Goal: Information Seeking & Learning: Find specific fact

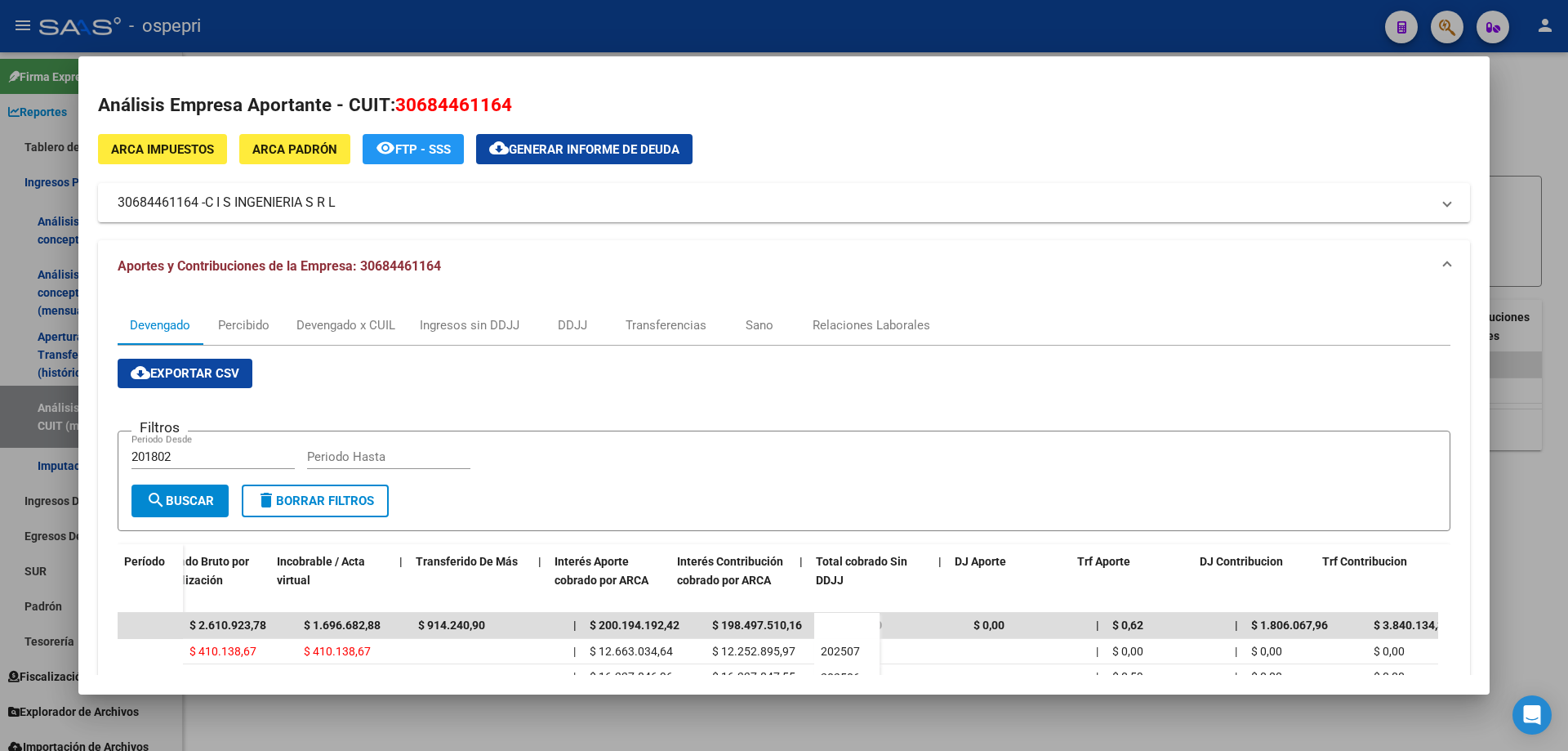
scroll to position [0, 697]
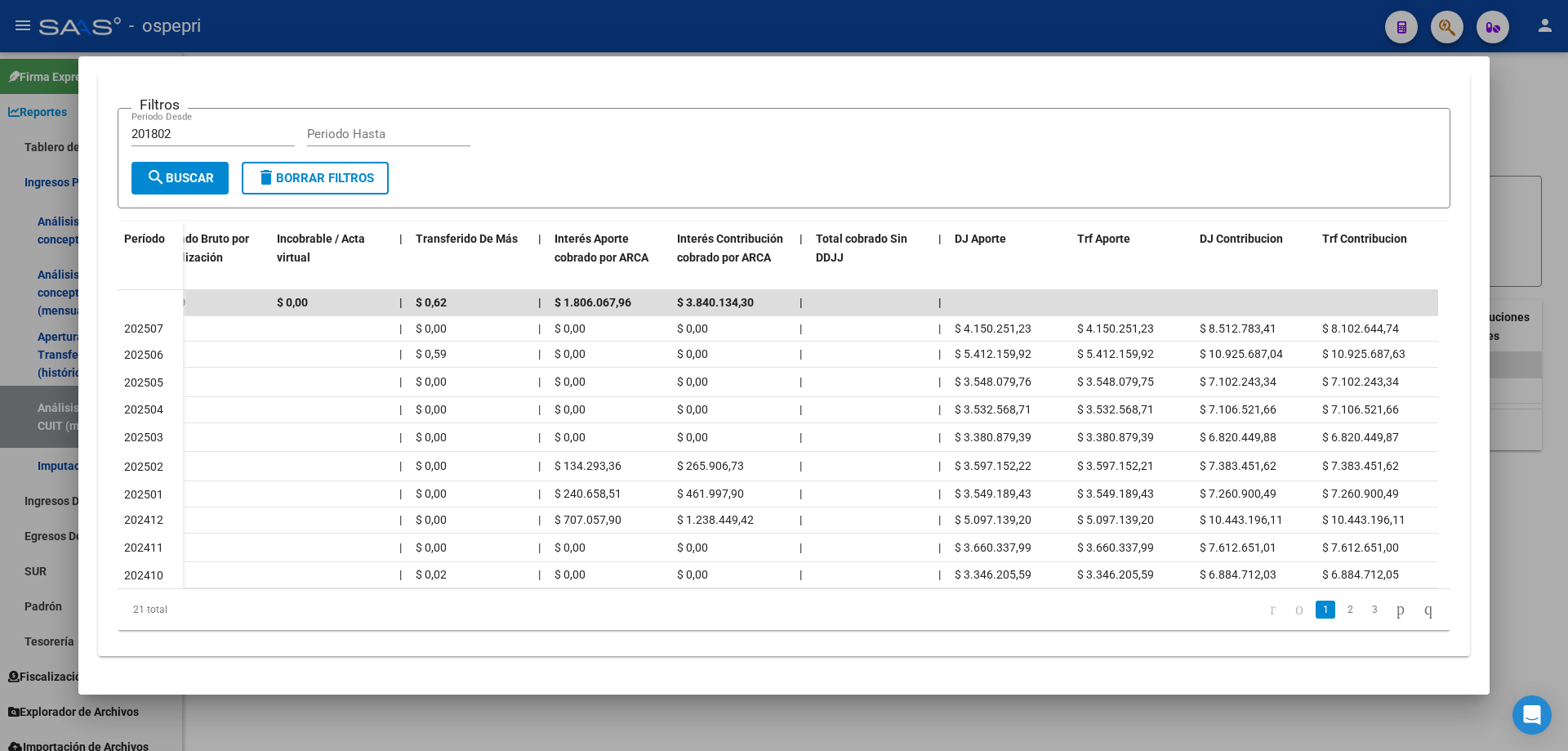
drag, startPoint x: 1517, startPoint y: 179, endPoint x: 1499, endPoint y: 182, distance: 18.2
click at [1516, 179] on div at bounding box center [784, 375] width 1568 height 751
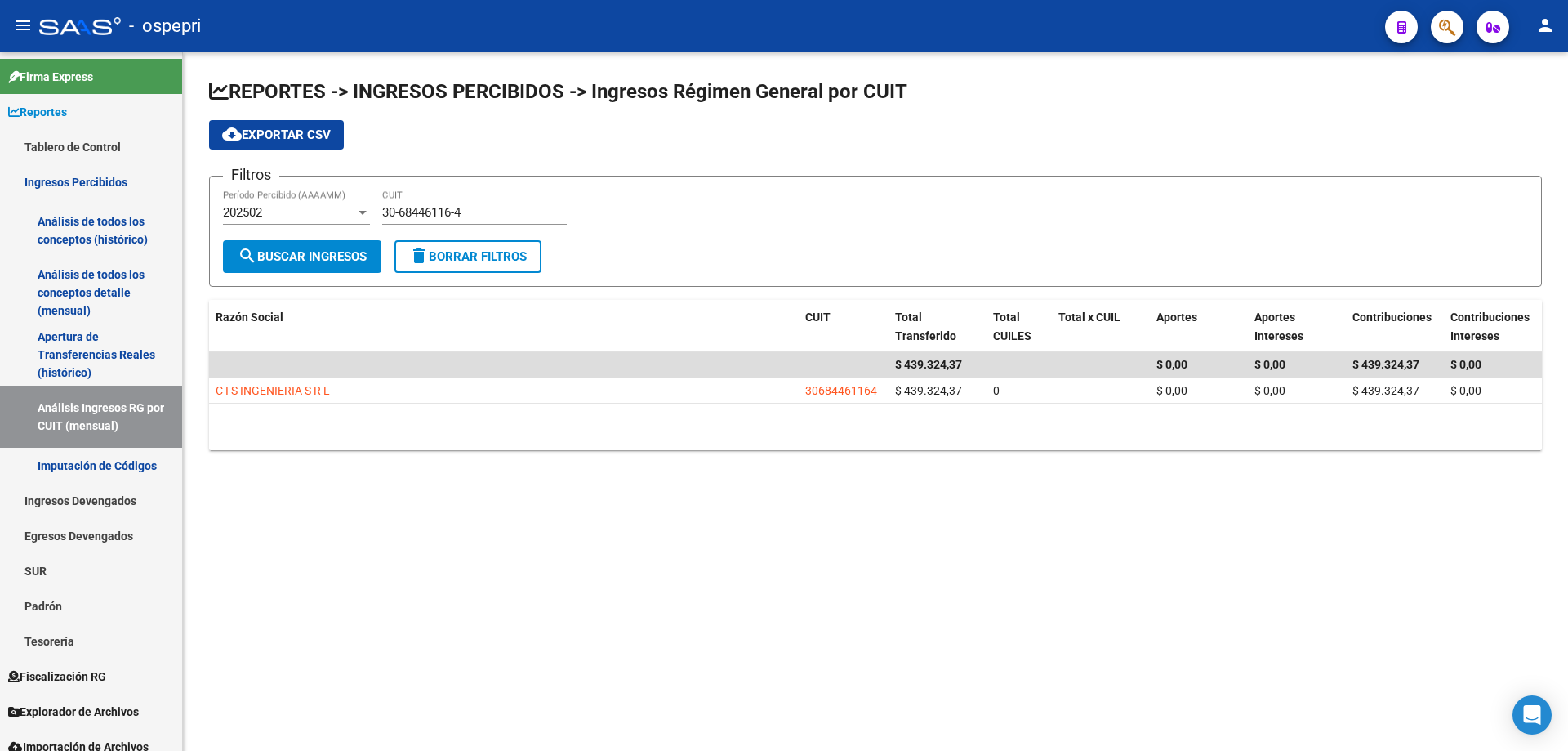
click at [496, 220] on div "30-68446116-4 CUIT" at bounding box center [474, 206] width 185 height 35
click at [495, 216] on input "30-68446116-4" at bounding box center [474, 212] width 185 height 14
click at [496, 216] on input "30-68446116-4" at bounding box center [474, 212] width 185 height 14
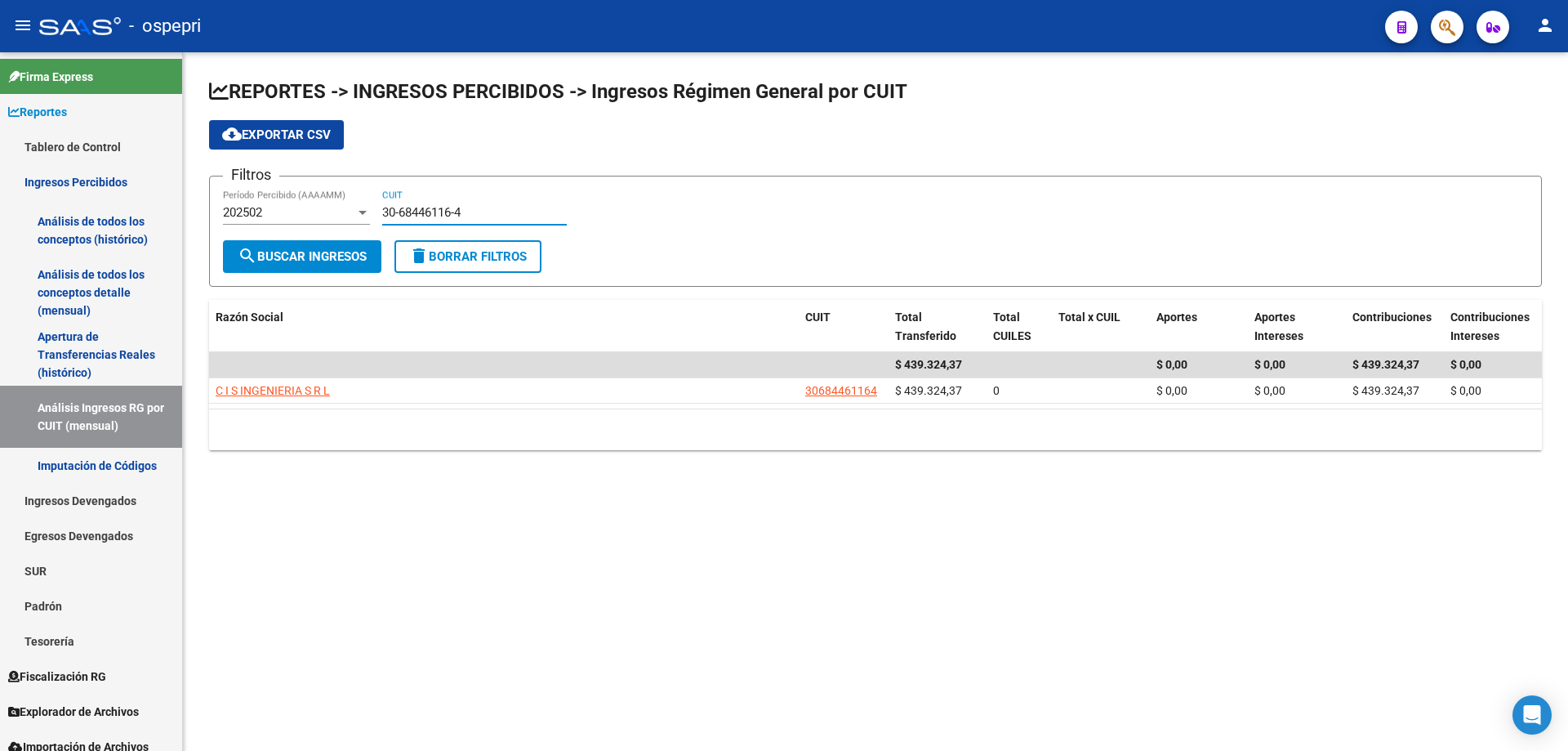
click at [496, 216] on input "30-68446116-4" at bounding box center [474, 212] width 185 height 14
click at [496, 218] on input "30-68446116-4" at bounding box center [474, 212] width 185 height 14
paste input "70914281-6"
type input "30-70914281-6"
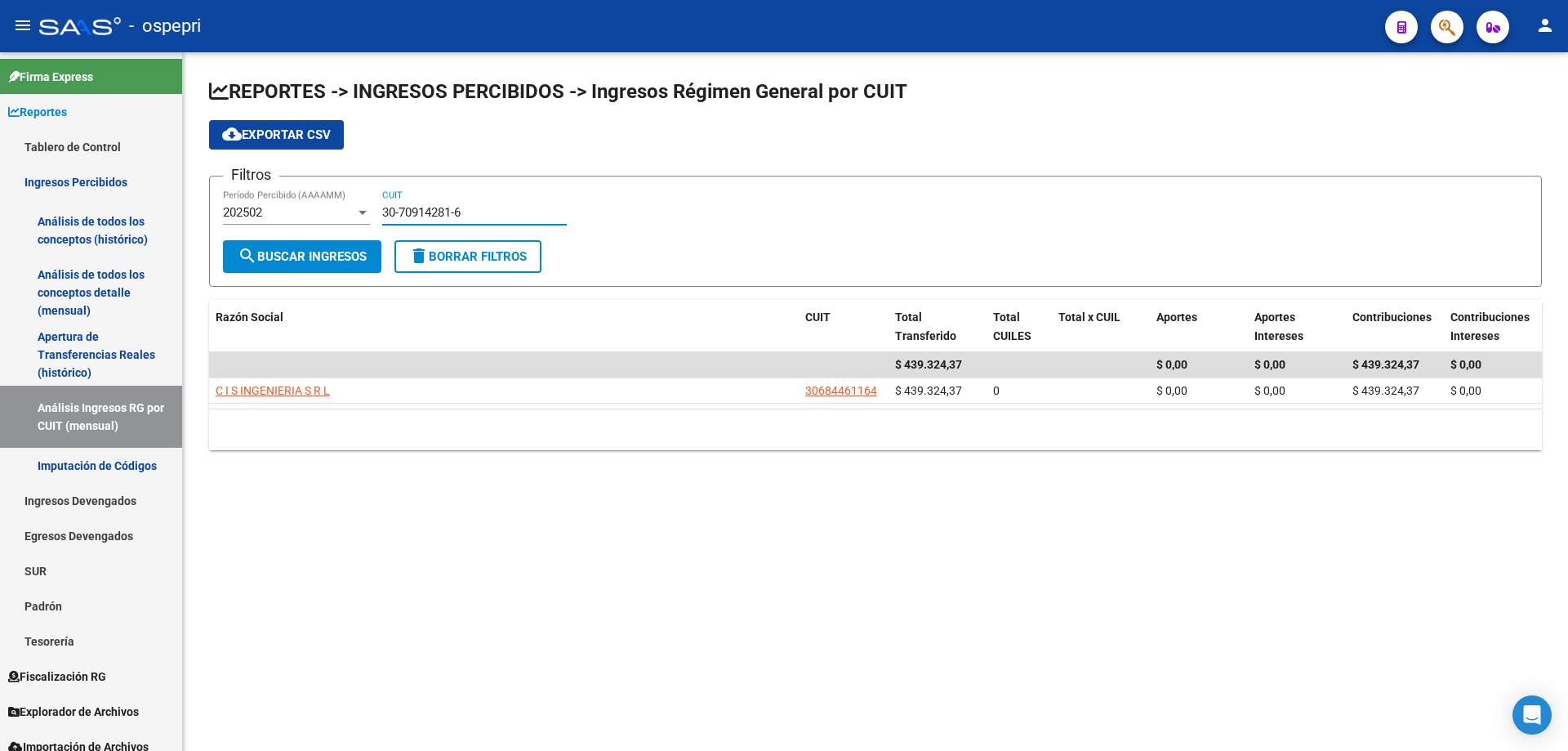
click at [367, 256] on span "search Buscar Ingresos" at bounding box center [302, 256] width 129 height 14
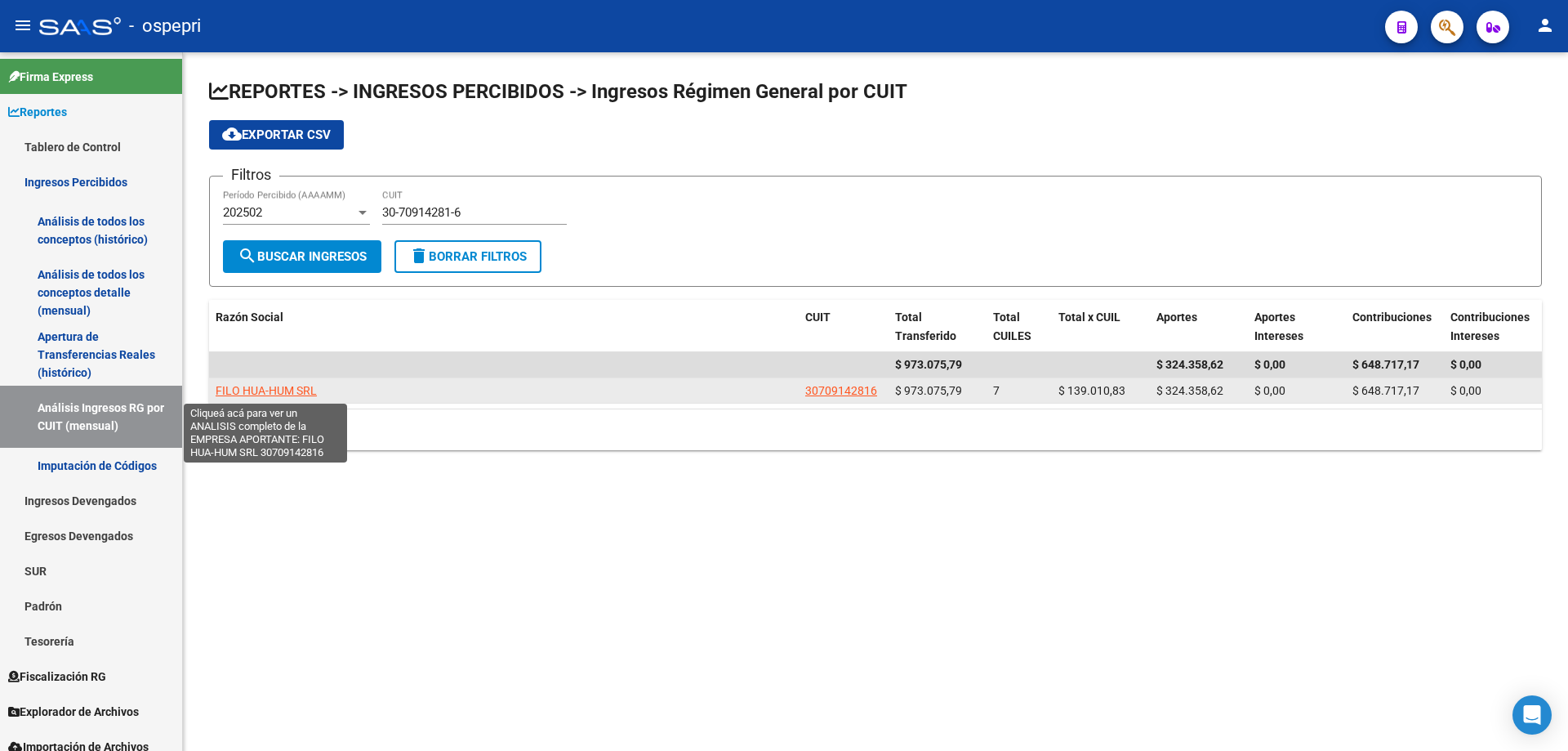
click at [312, 384] on span "FILO HUA-HUM SRL" at bounding box center [266, 390] width 101 height 13
type textarea "30709142816"
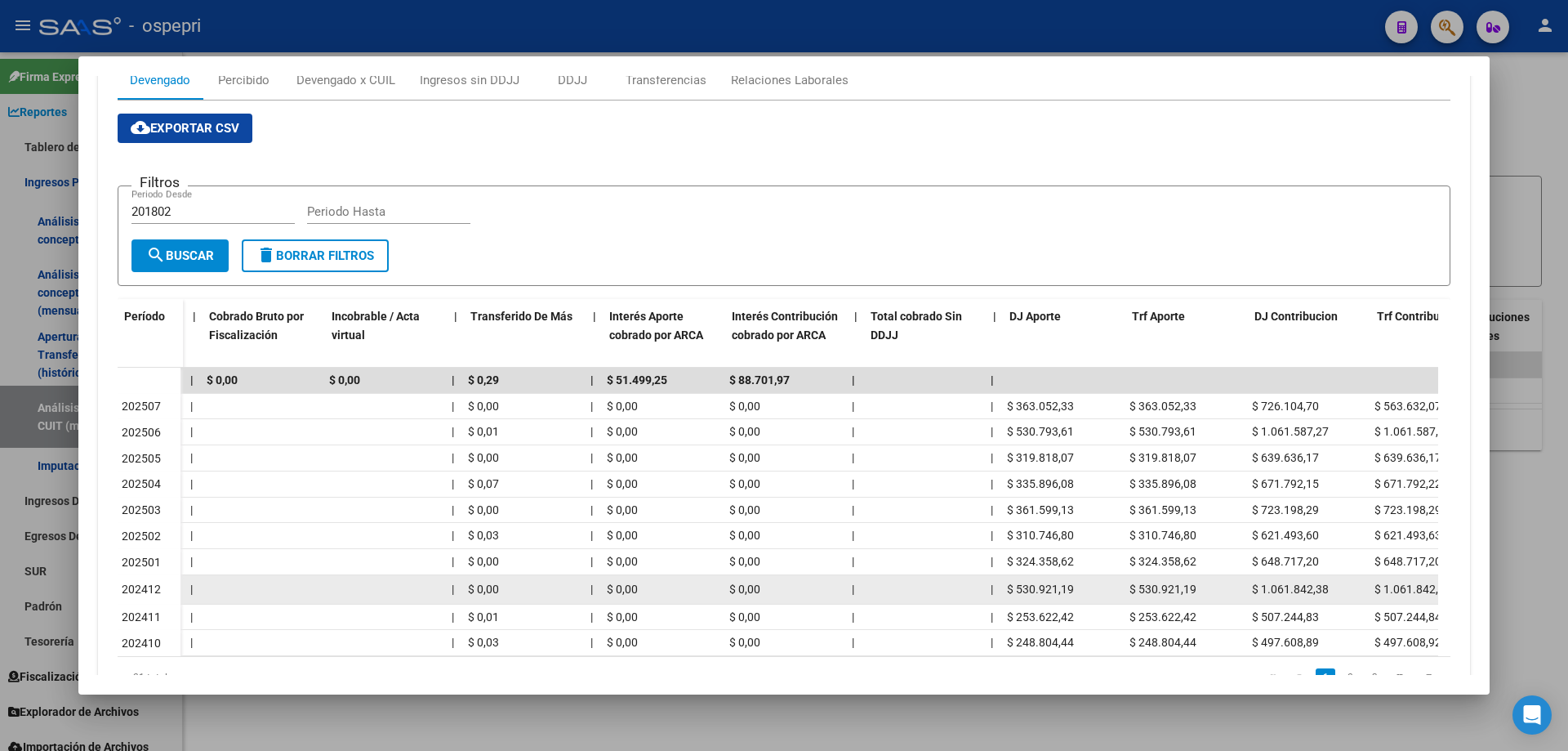
scroll to position [0, 640]
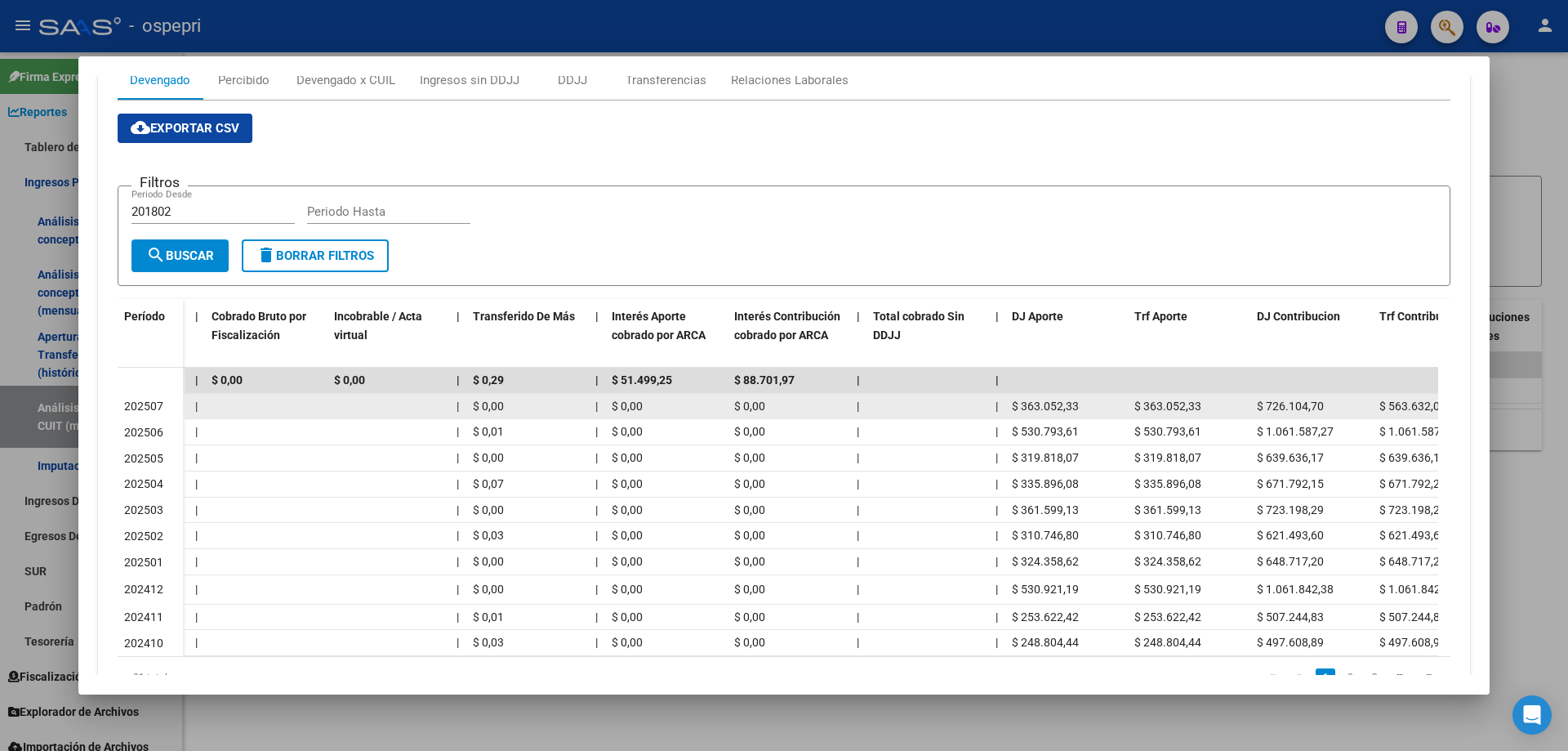
drag, startPoint x: 1079, startPoint y: 411, endPoint x: 1022, endPoint y: 412, distance: 57.0
click at [1022, 412] on div "$ 363.052,33" at bounding box center [1067, 406] width 109 height 19
copy span "363.052,33"
drag, startPoint x: 1325, startPoint y: 406, endPoint x: 1255, endPoint y: 410, distance: 70.1
click at [1267, 404] on div "$ 726.104,70" at bounding box center [1311, 406] width 109 height 19
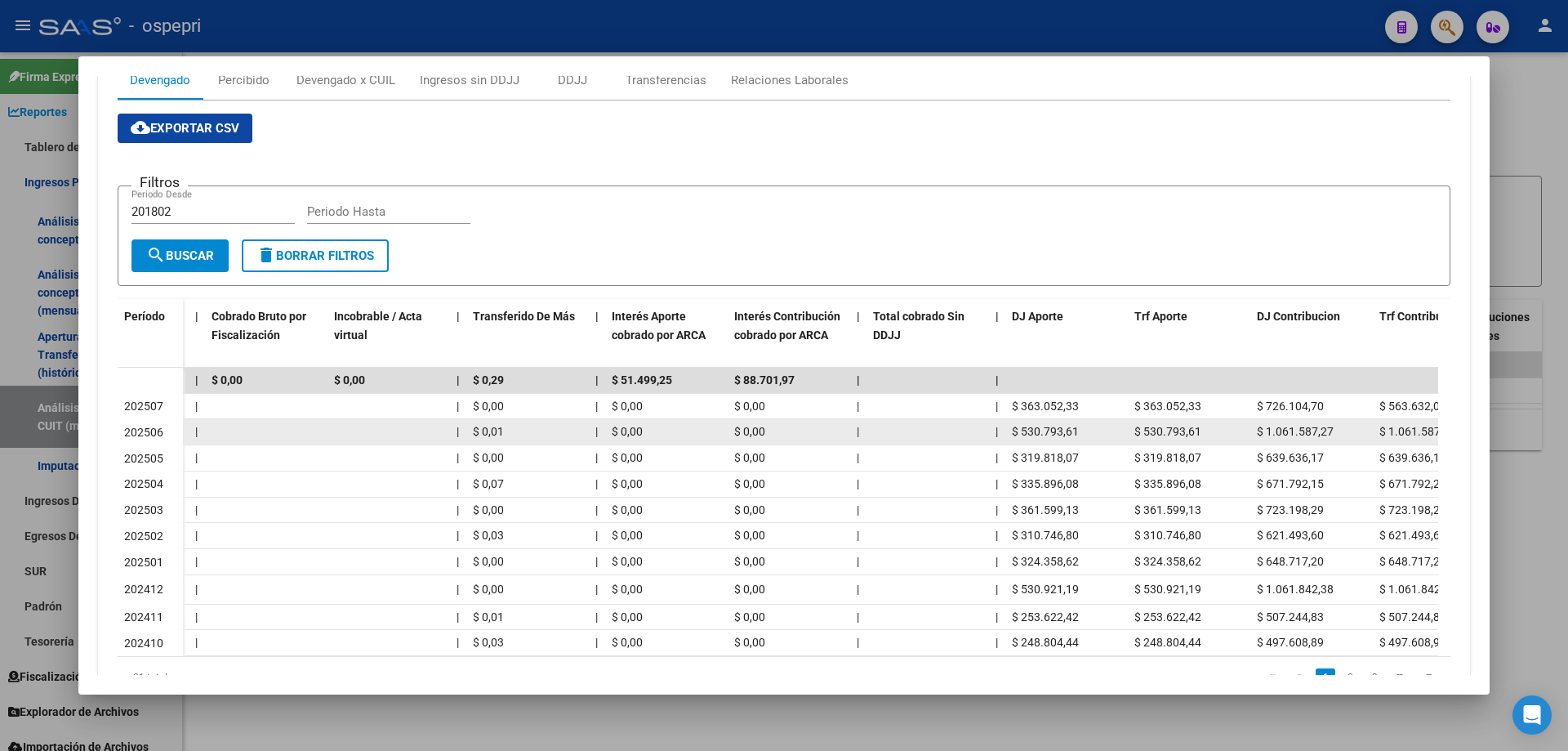
copy span "726.104,70"
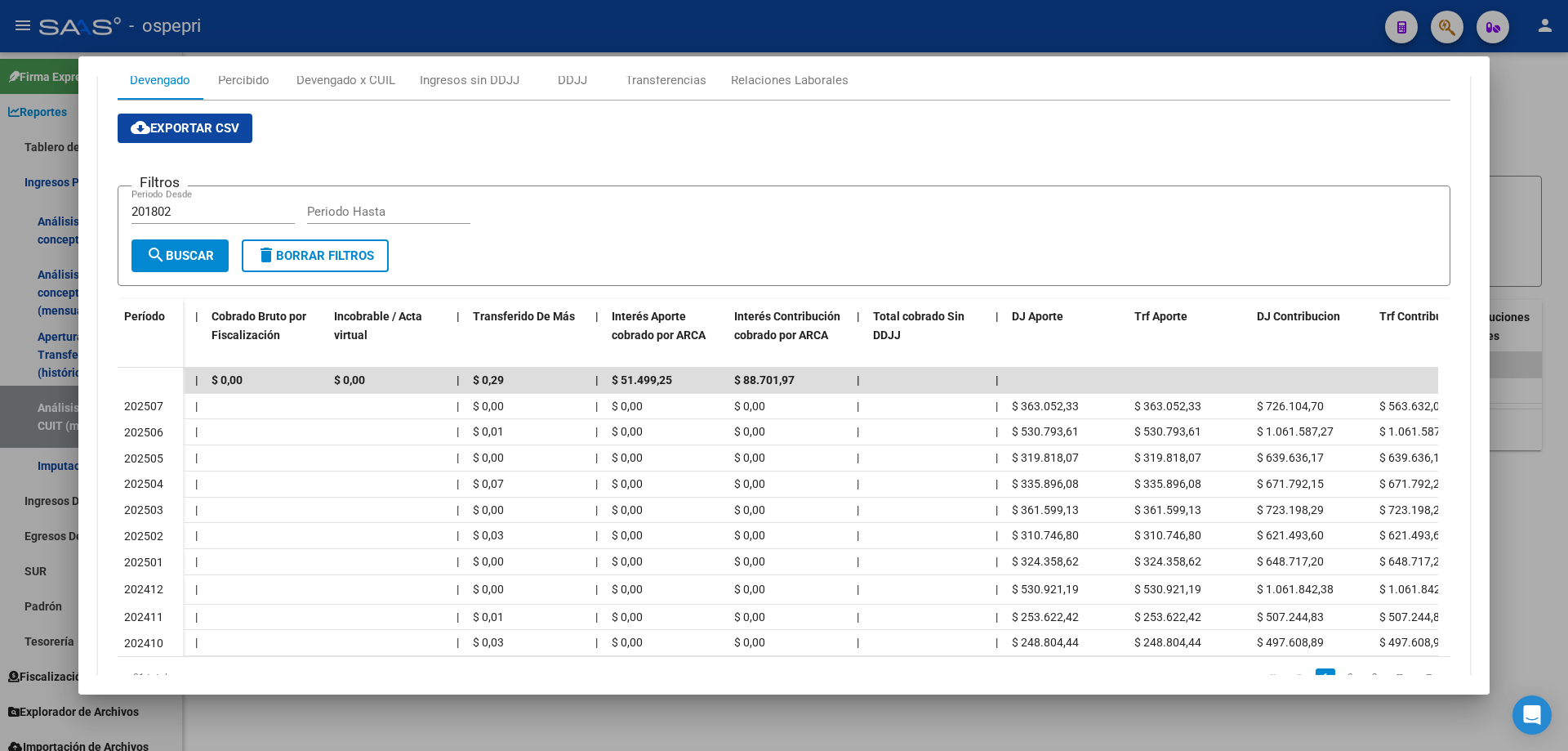
click at [1526, 132] on div at bounding box center [784, 375] width 1568 height 751
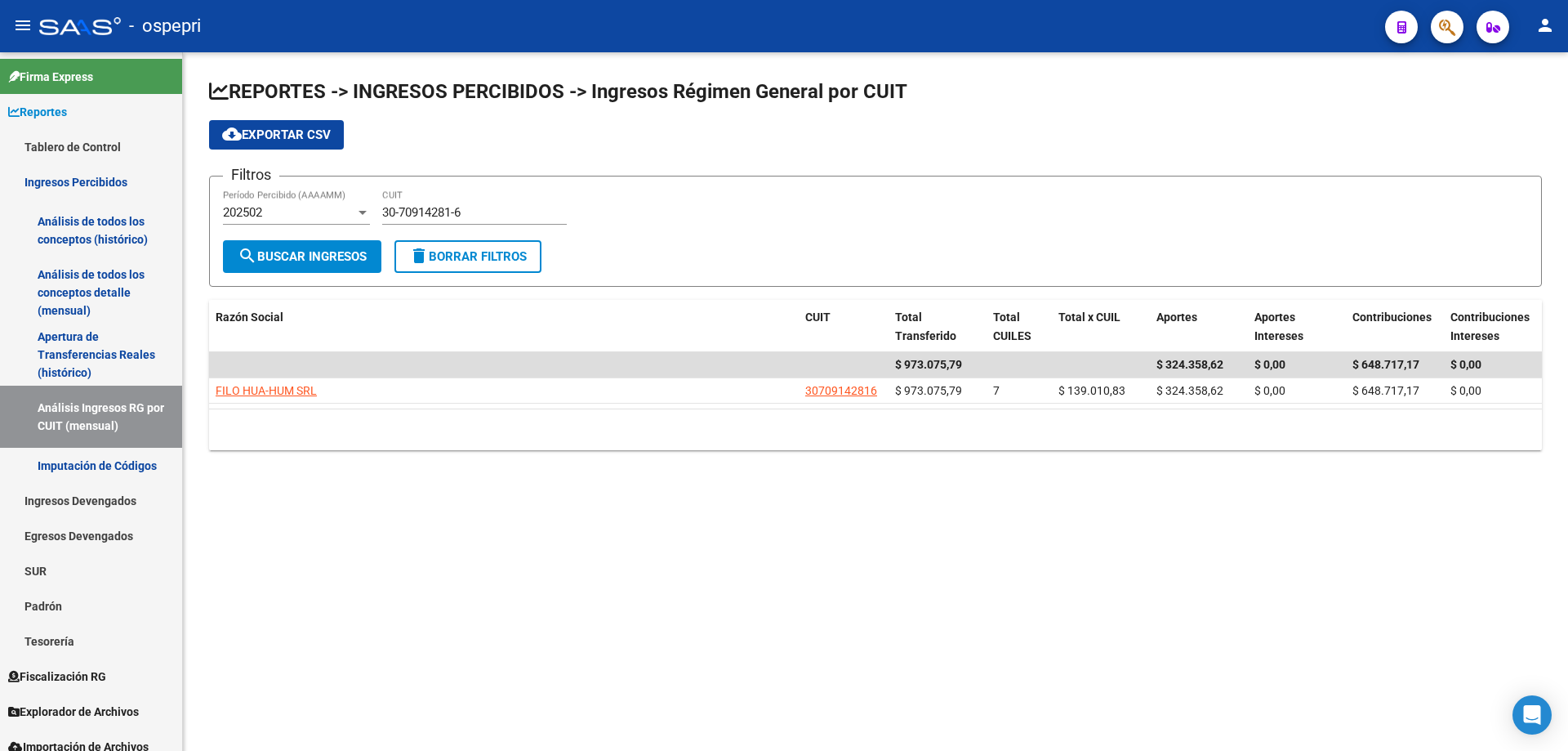
click at [681, 535] on mat-sidenav-content "REPORTES -> INGRESOS PERCIBIDOS -> Ingresos Régimen General por CUIT cloud_down…" at bounding box center [876, 401] width 1386 height 698
